Goal: Information Seeking & Learning: Understand process/instructions

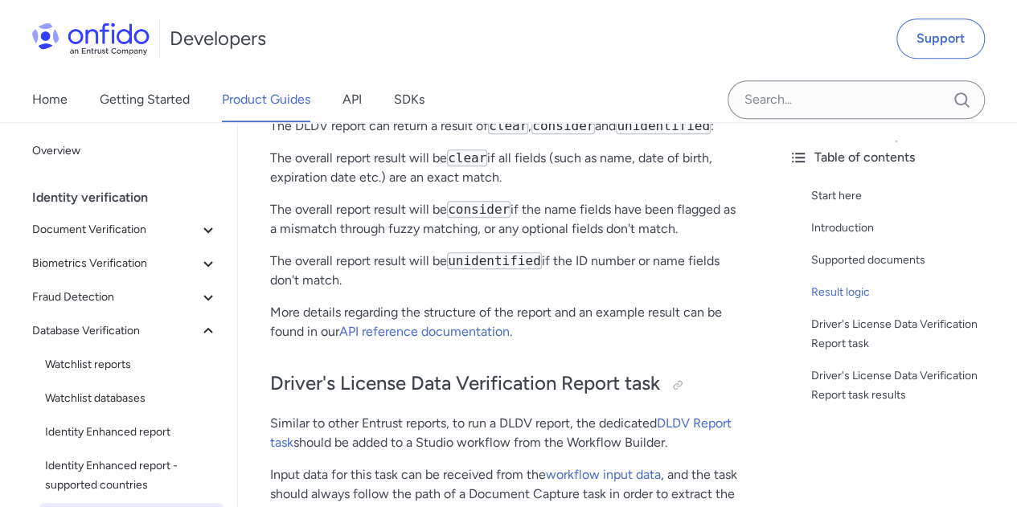
scroll to position [756, 0]
drag, startPoint x: 349, startPoint y: 277, endPoint x: 573, endPoint y: 255, distance: 225.4
click at [573, 255] on p "The overall report result will be unidentified if the ID number or name fields …" at bounding box center [507, 271] width 474 height 39
click at [566, 256] on p "The overall report result will be unidentified if the ID number or name fields …" at bounding box center [507, 271] width 474 height 39
drag, startPoint x: 569, startPoint y: 258, endPoint x: 511, endPoint y: 291, distance: 66.6
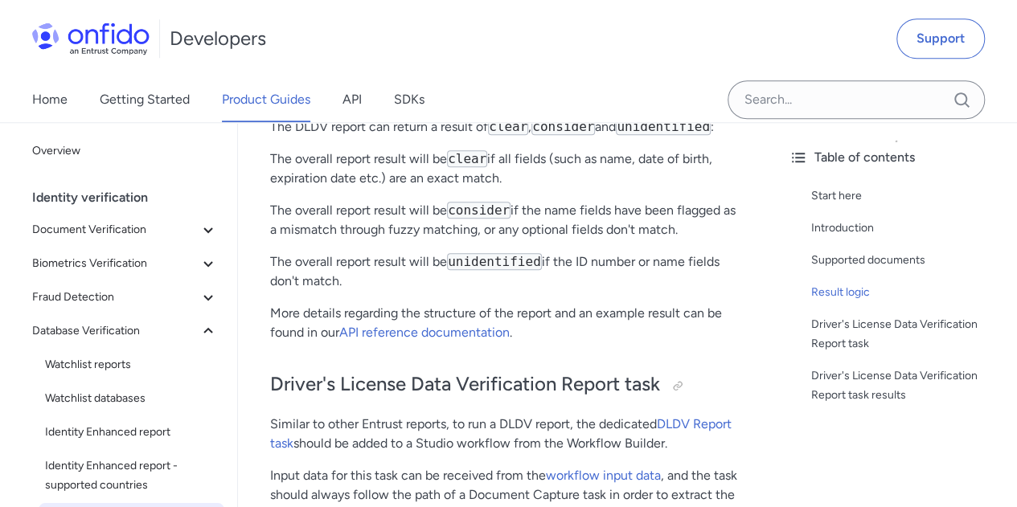
click at [511, 291] on div "Drivers License Data Verification report Start here This guide presents a techn…" at bounding box center [507, 438] width 474 height 1985
click at [388, 273] on p "The overall report result will be unidentified if the ID number or name fields …" at bounding box center [507, 271] width 474 height 39
drag, startPoint x: 269, startPoint y: 258, endPoint x: 370, endPoint y: 284, distance: 103.7
click at [370, 284] on div "Drivers License Data Verification report Start here This guide presents a techn…" at bounding box center [507, 445] width 538 height 2037
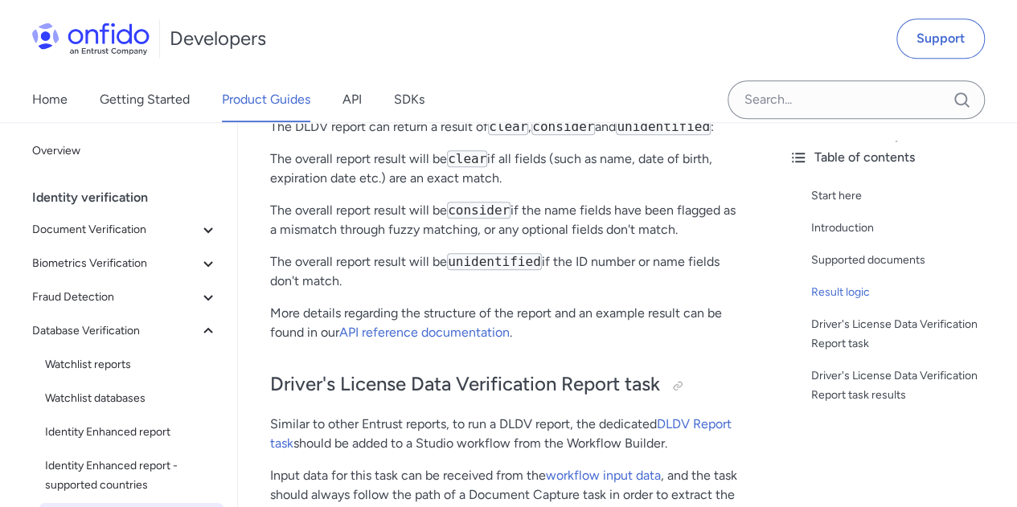
copy p "The overall report result will be unidentified if the ID number or name fields …"
